Goal: Transaction & Acquisition: Download file/media

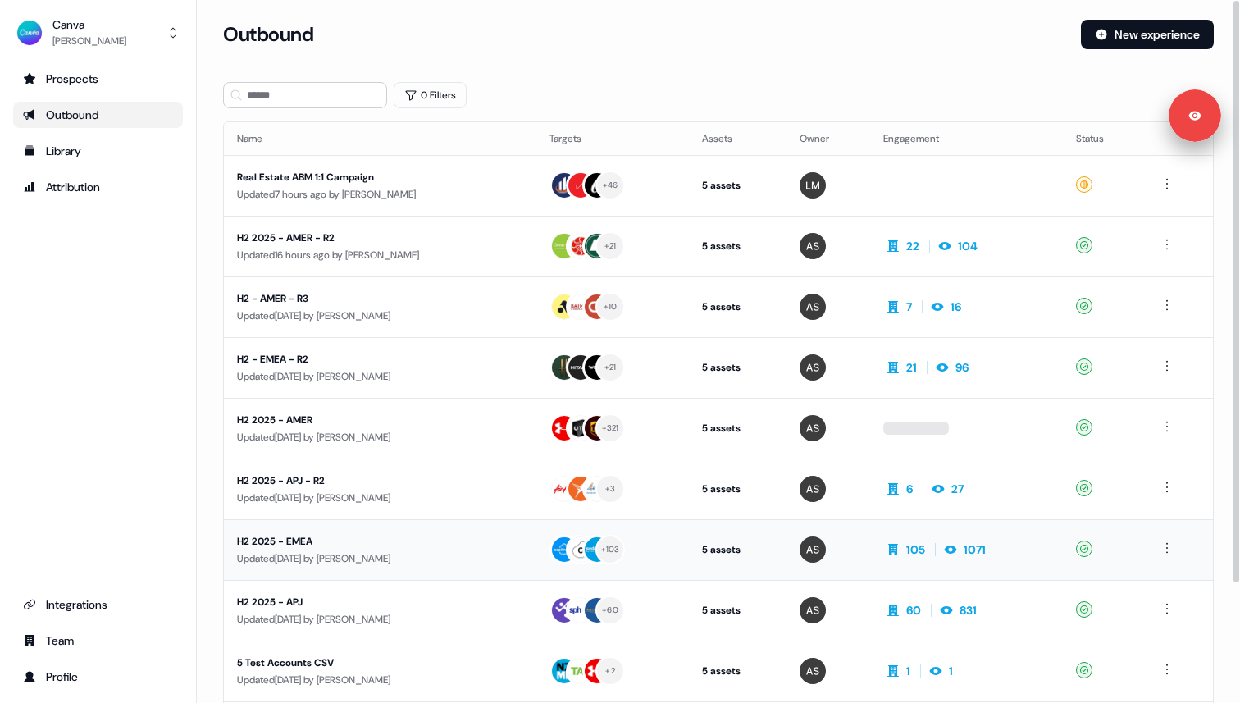
click at [295, 542] on div "H2 2025 - EMEA" at bounding box center [380, 541] width 286 height 16
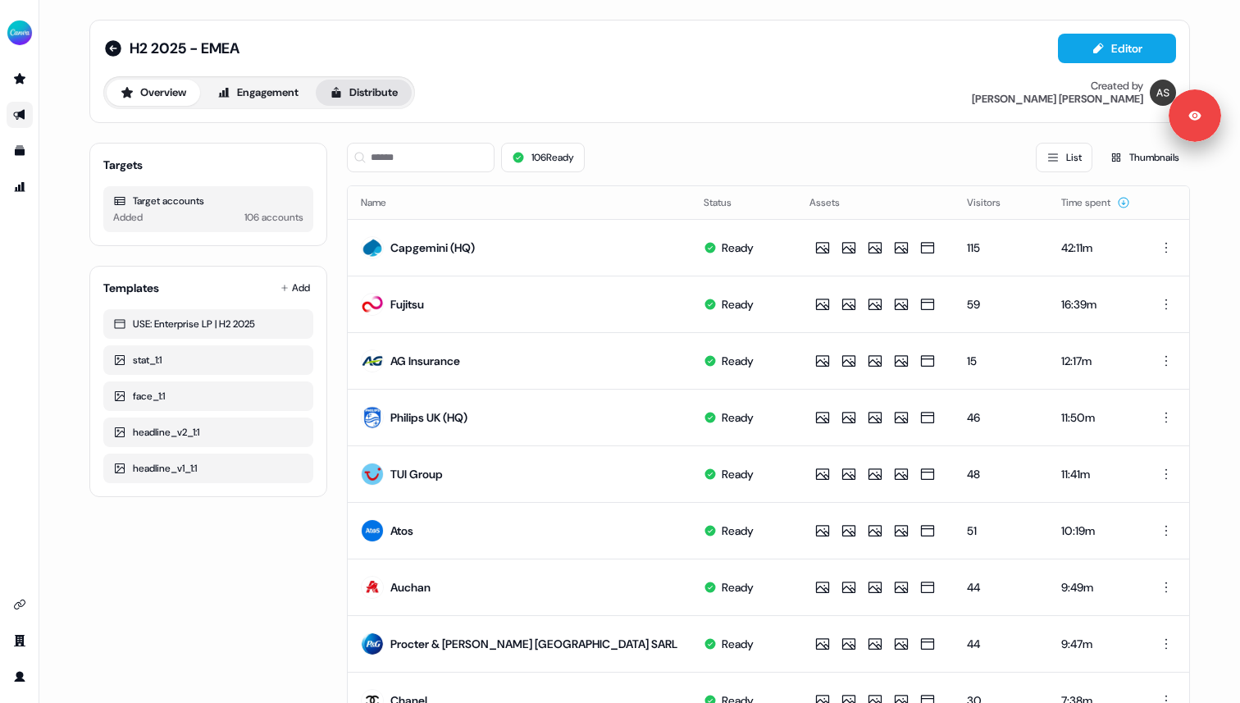
click at [377, 94] on button "Distribute" at bounding box center [364, 93] width 96 height 26
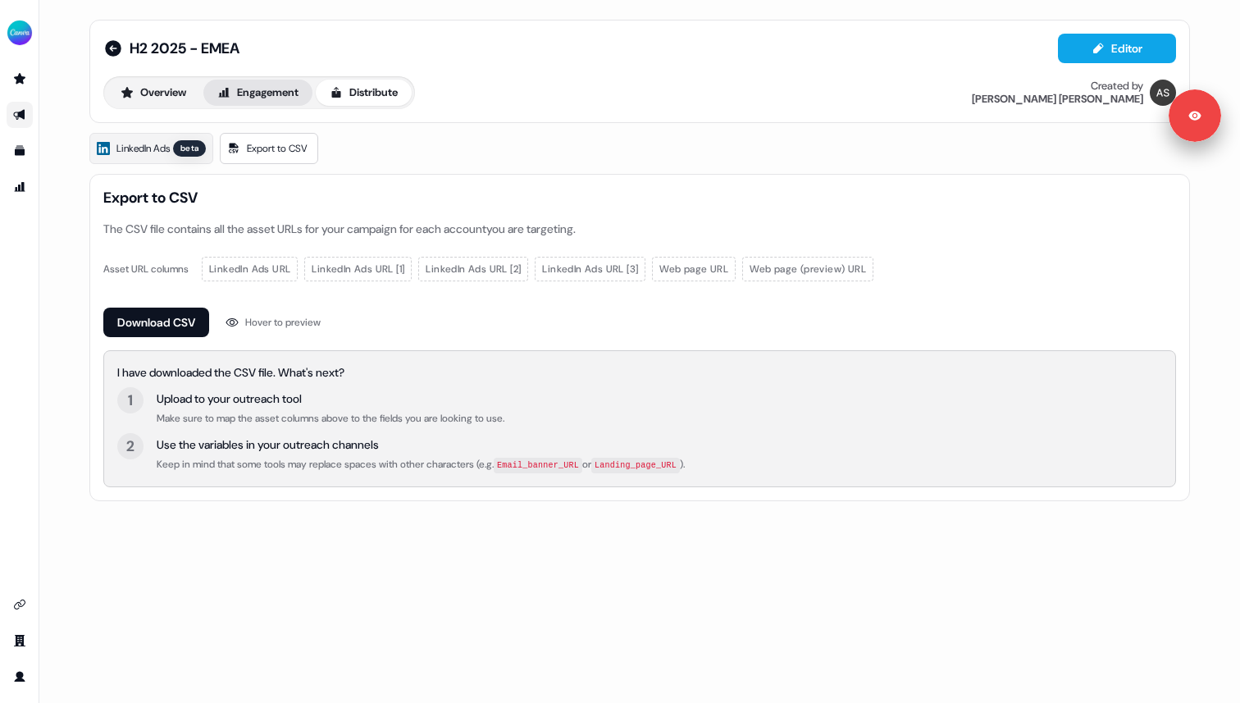
click at [289, 98] on button "Engagement" at bounding box center [257, 93] width 109 height 26
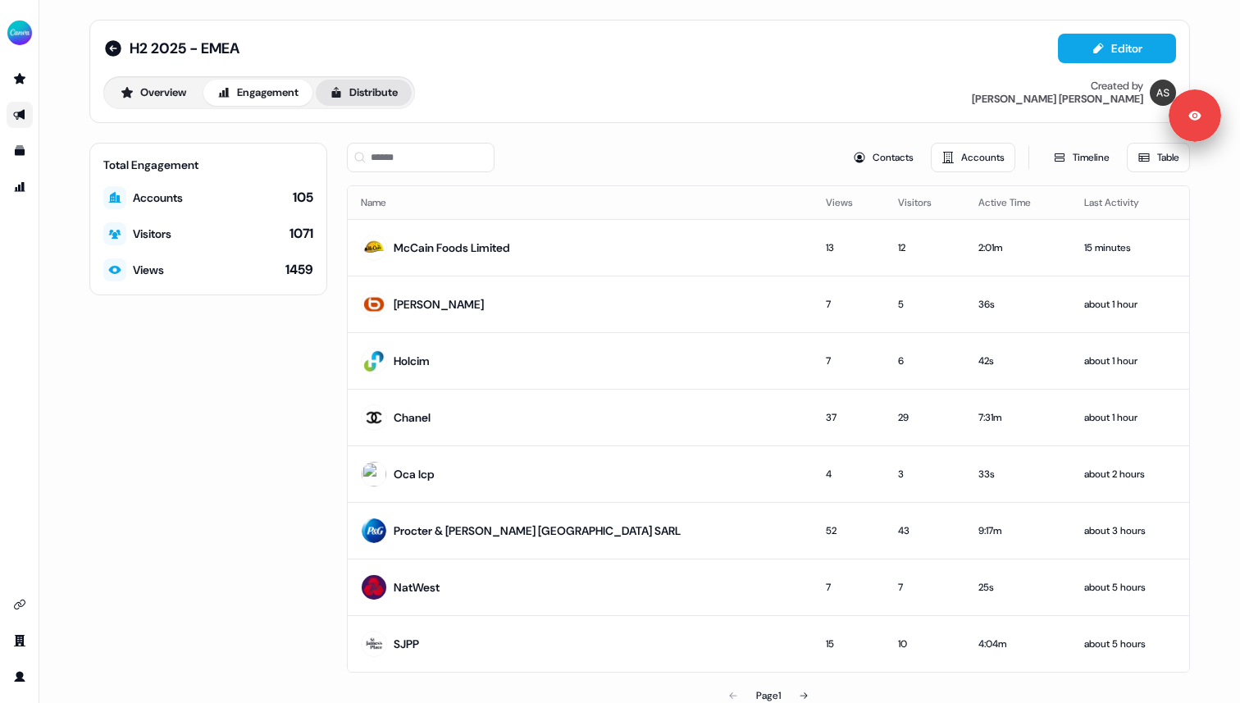
click at [362, 89] on button "Distribute" at bounding box center [364, 93] width 96 height 26
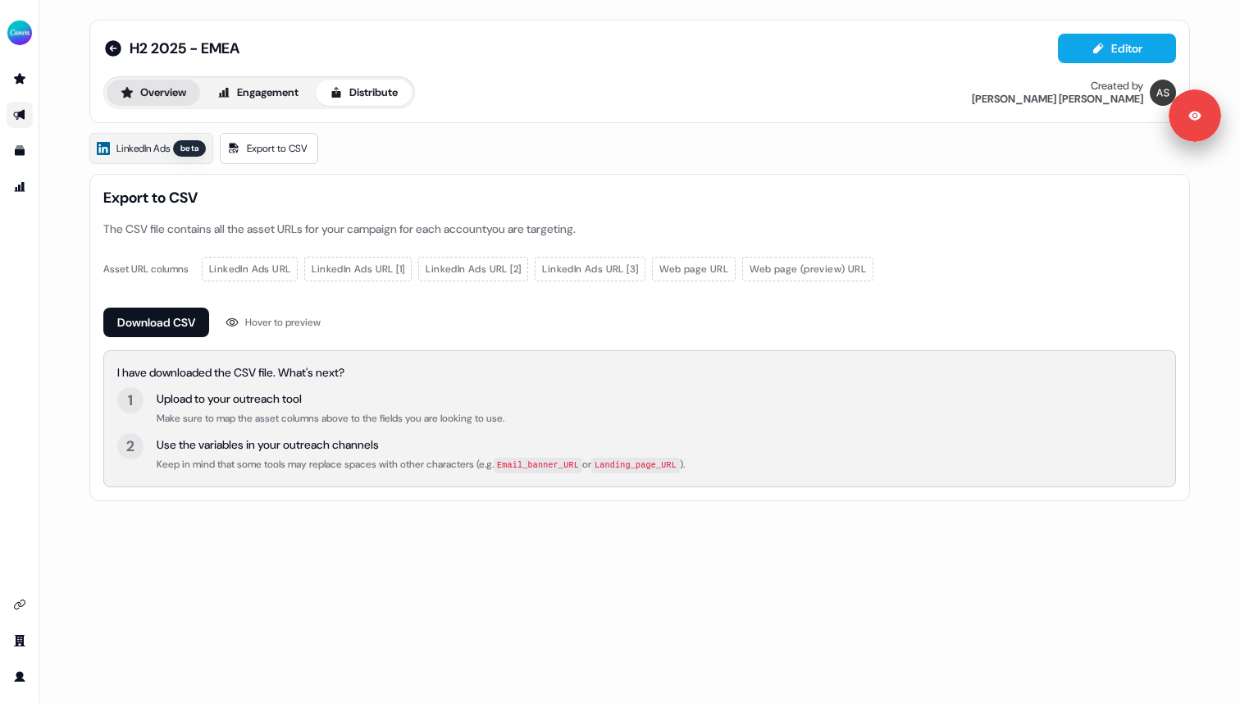
click at [158, 84] on button "Overview" at bounding box center [154, 93] width 94 height 26
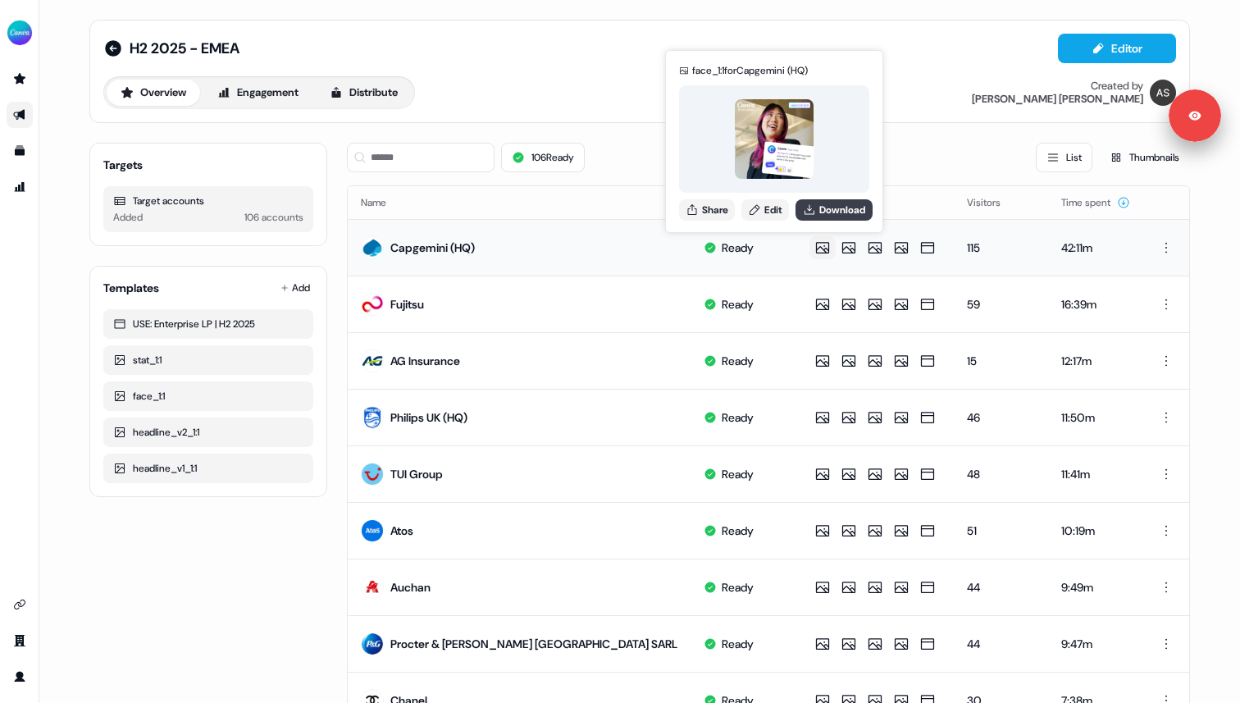
click at [839, 214] on button "Download" at bounding box center [834, 209] width 77 height 21
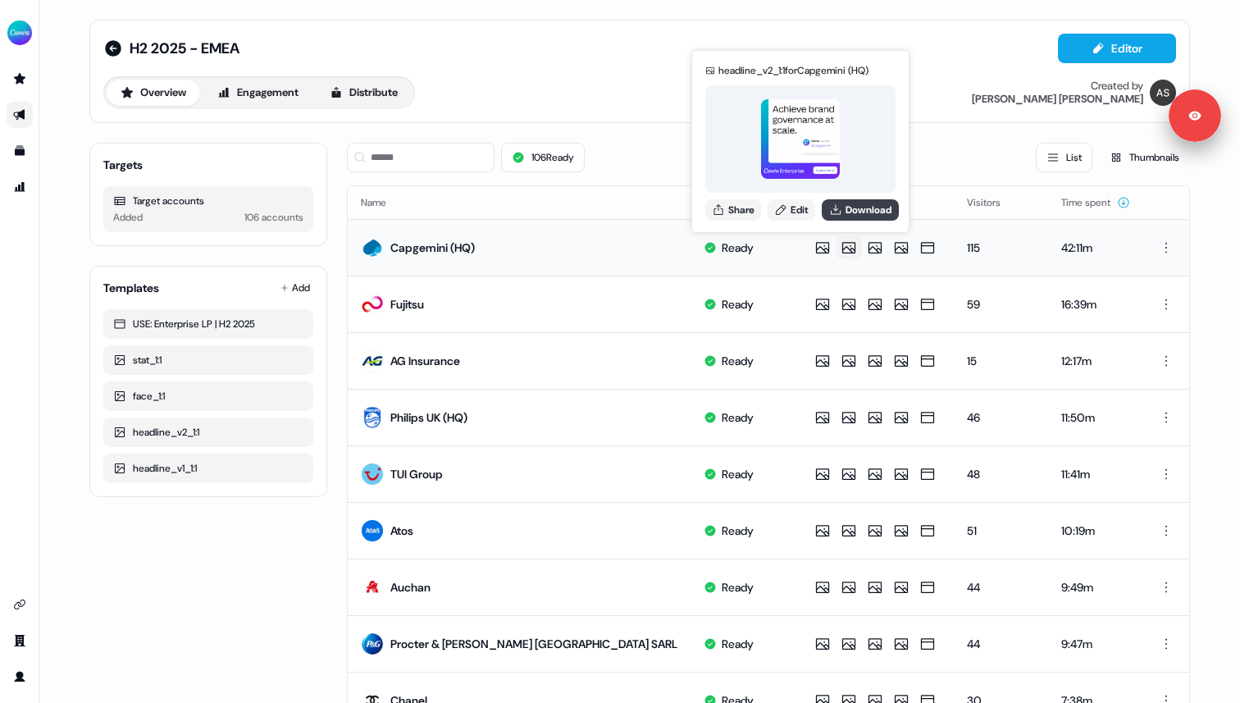
click at [845, 217] on button "Download" at bounding box center [860, 209] width 77 height 21
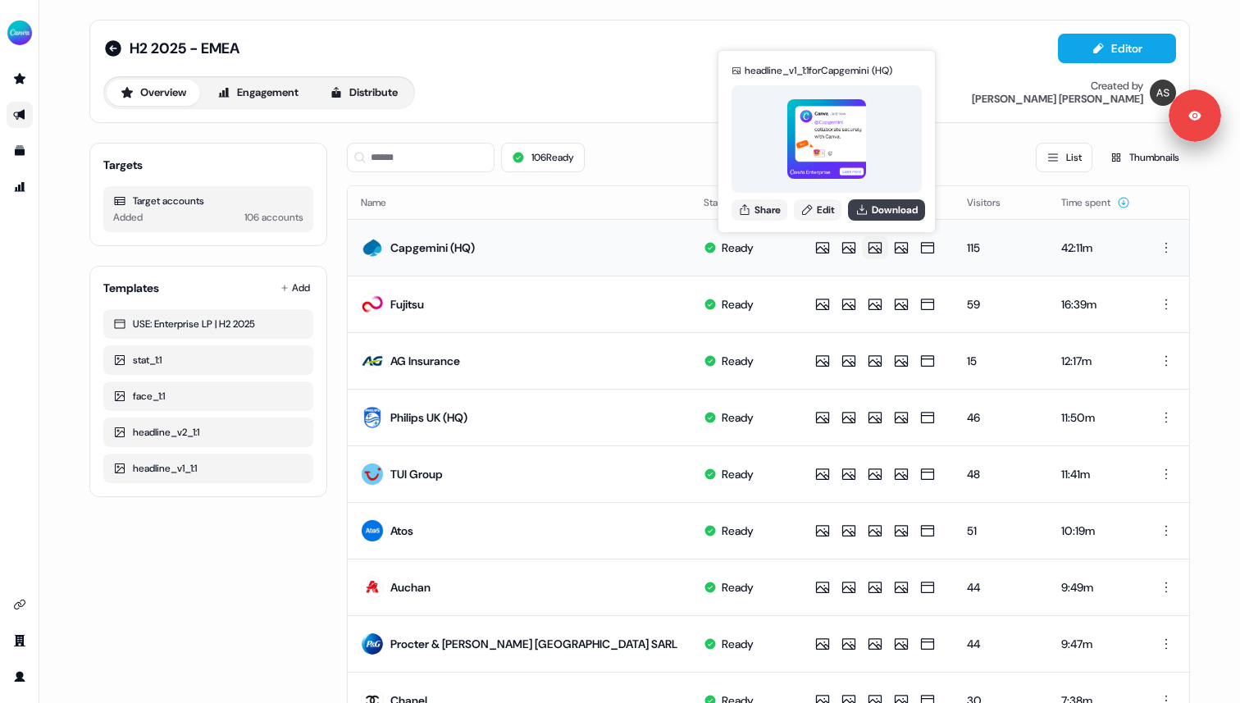
click at [873, 206] on button "Download" at bounding box center [886, 209] width 77 height 21
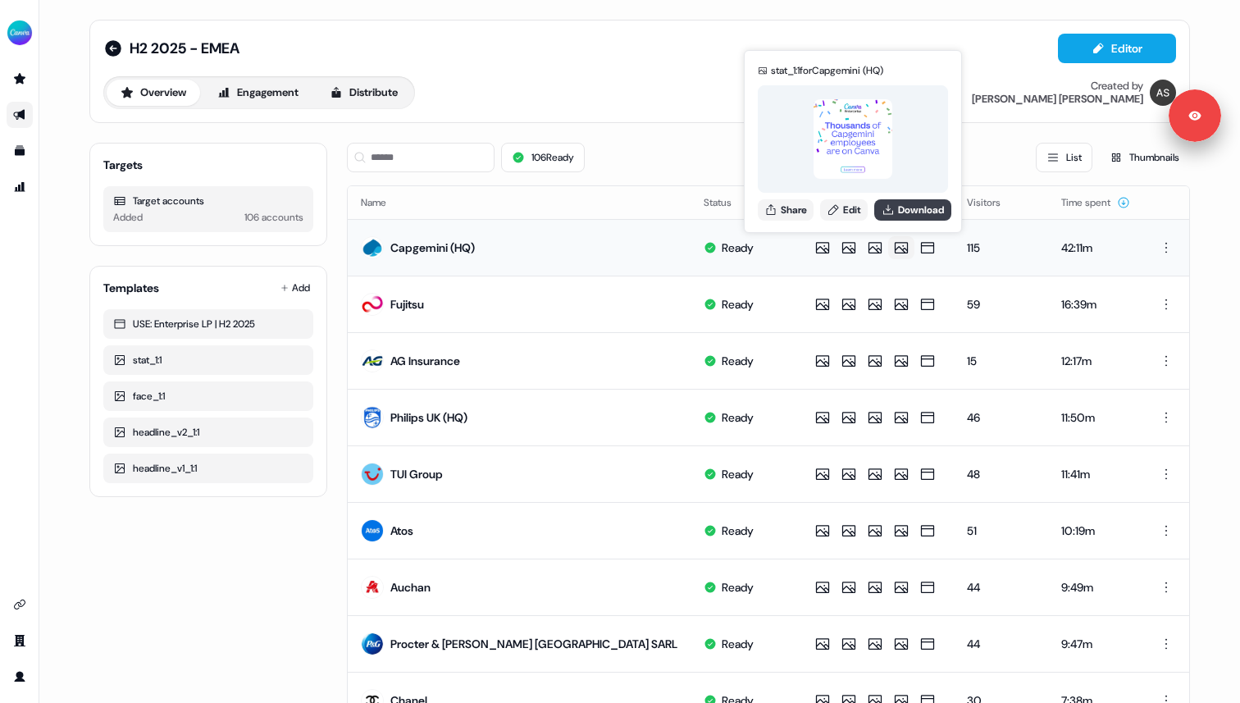
click at [903, 208] on button "Download" at bounding box center [912, 209] width 77 height 21
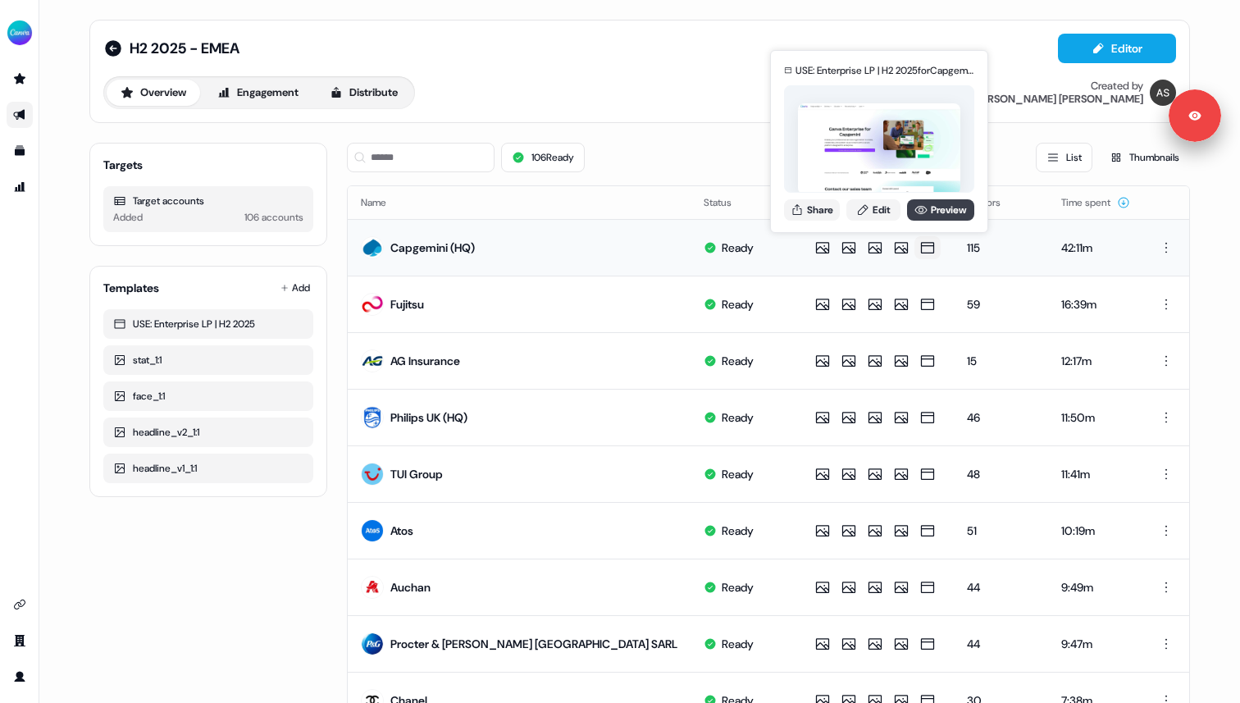
click at [930, 206] on link "Preview" at bounding box center [940, 209] width 67 height 21
